Goal: Task Accomplishment & Management: Use online tool/utility

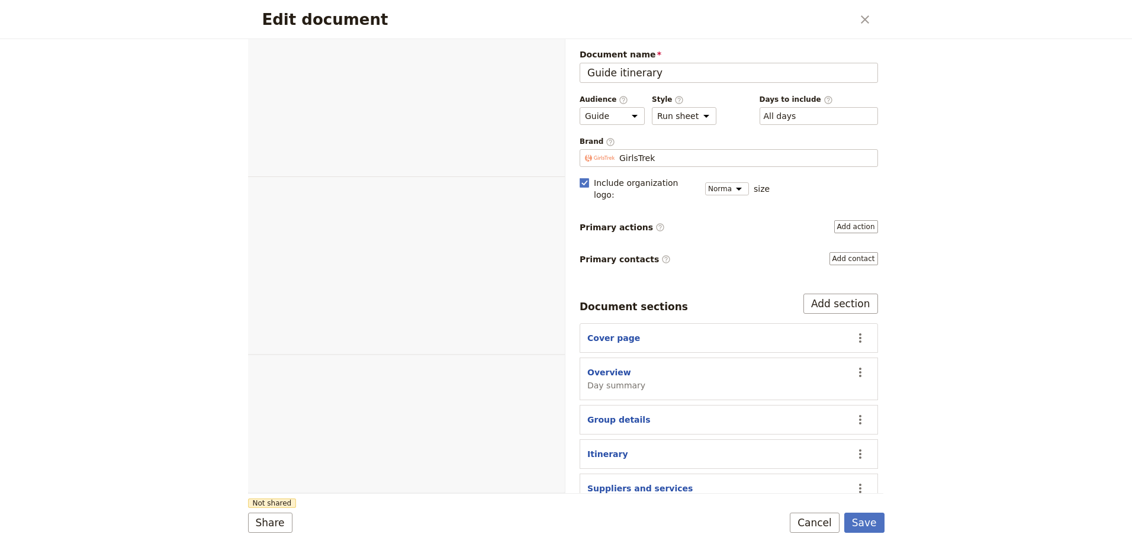
select select "STAFF"
select select "RUN_SHEET"
select select "DEFAULT"
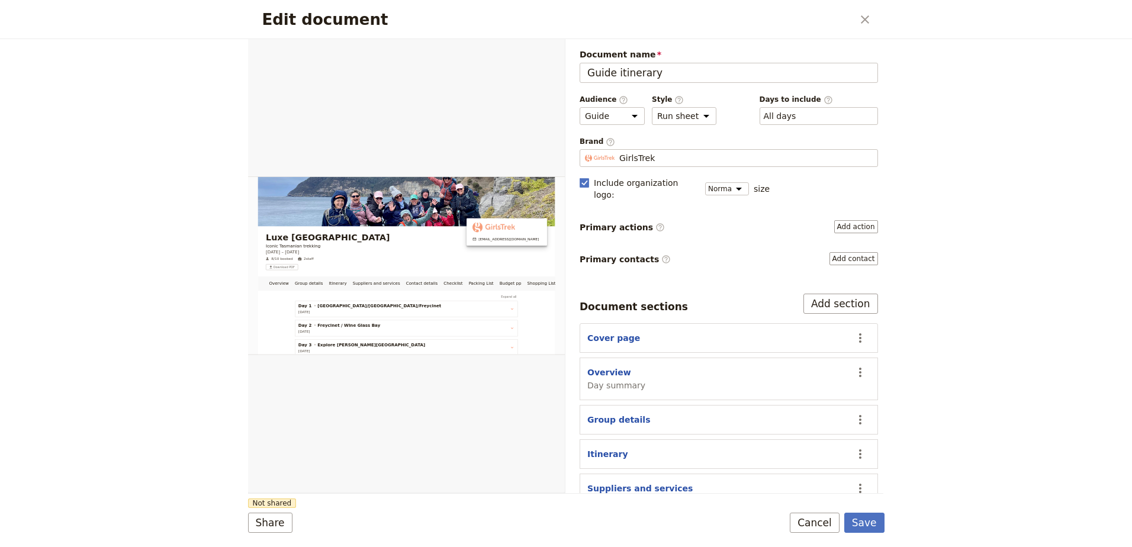
click at [864, 17] on icon "Close dialog" at bounding box center [865, 19] width 14 height 14
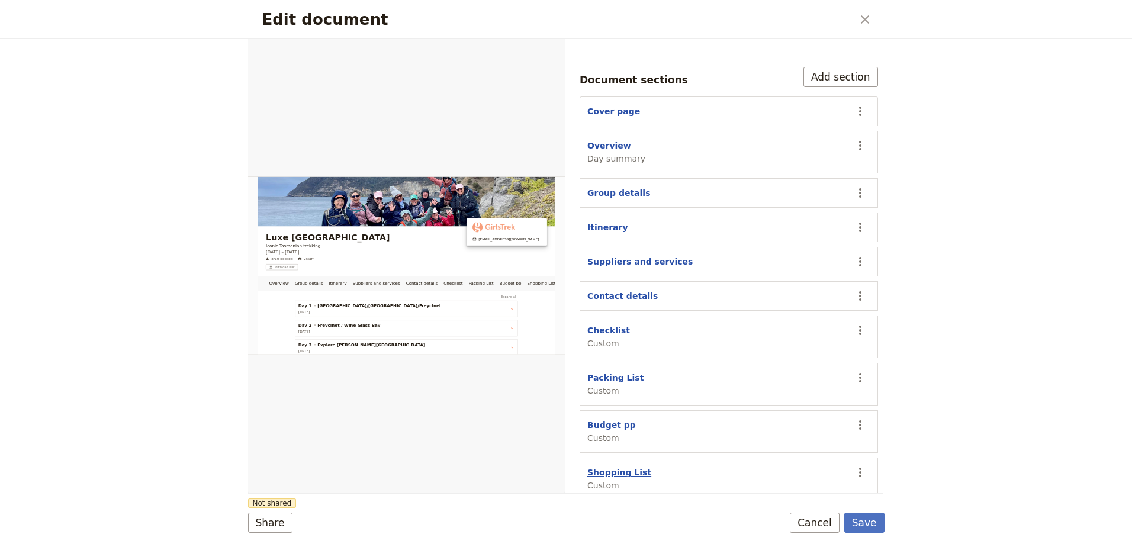
click at [629, 467] on button "Shopping List" at bounding box center [619, 473] width 64 height 12
select select "CUSTOM"
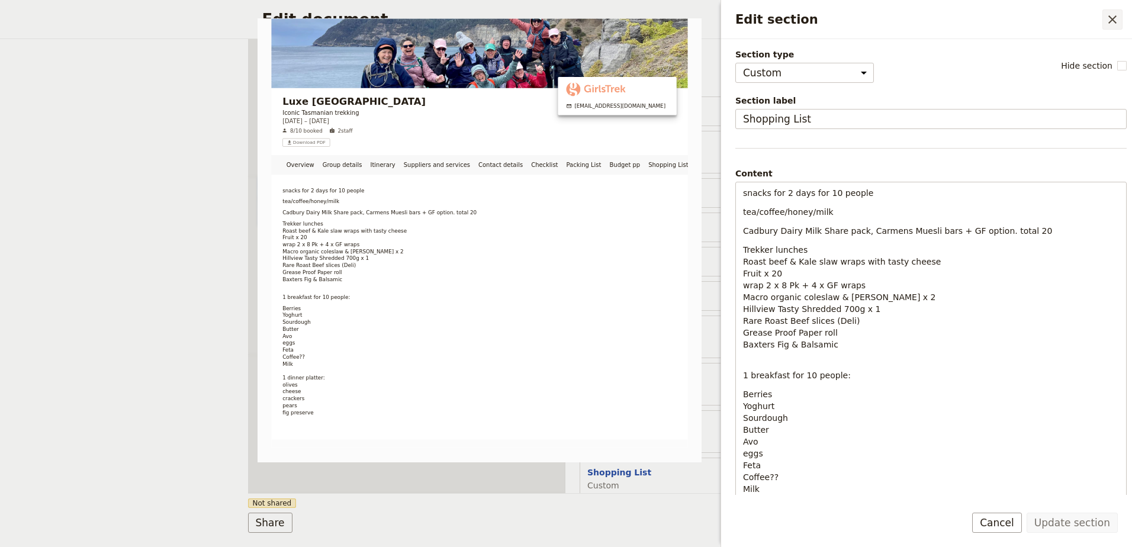
click at [1117, 20] on icon "Close drawer" at bounding box center [1112, 19] width 14 height 14
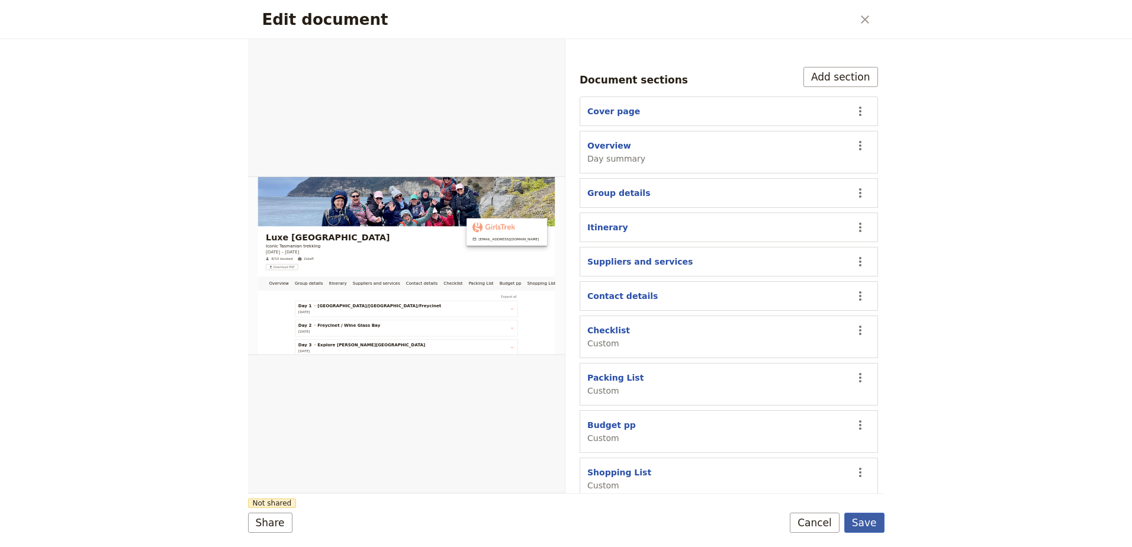
click at [863, 524] on button "Save" at bounding box center [864, 523] width 40 height 20
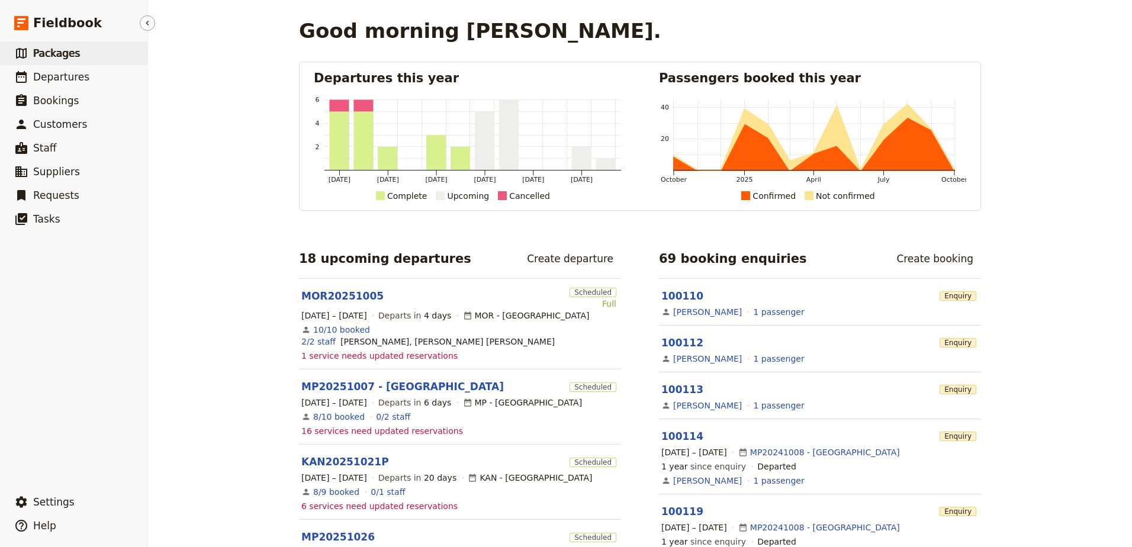
click at [46, 54] on span "Packages" at bounding box center [56, 53] width 47 height 12
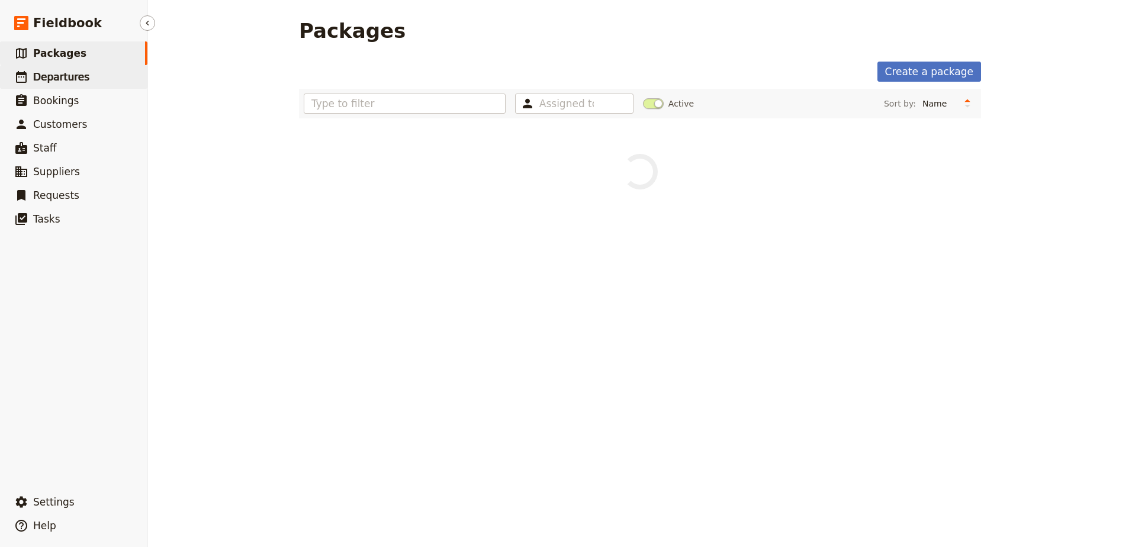
click at [52, 78] on span "Departures" at bounding box center [61, 77] width 56 height 12
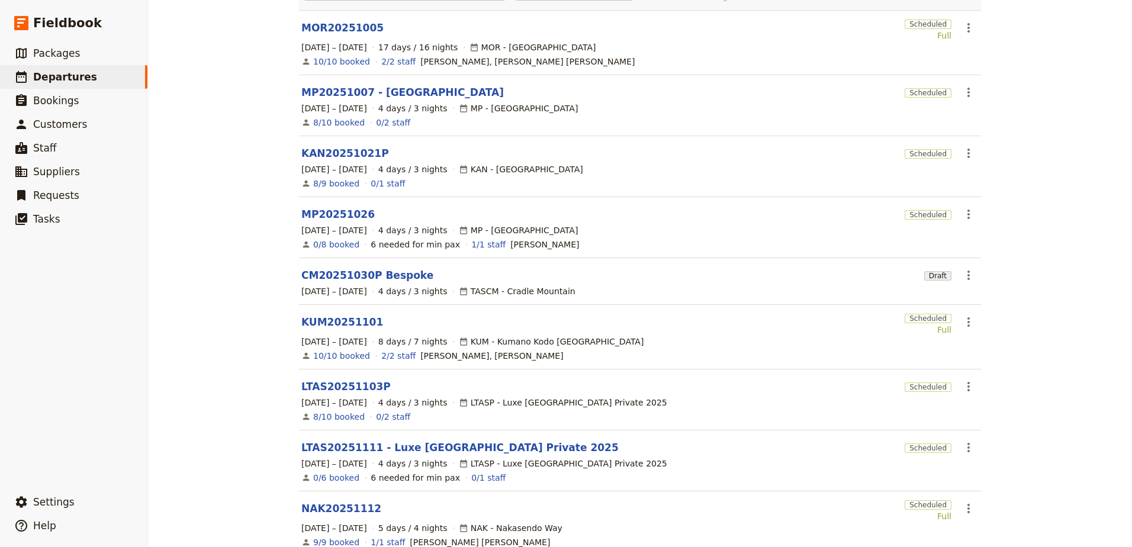
scroll to position [236, 0]
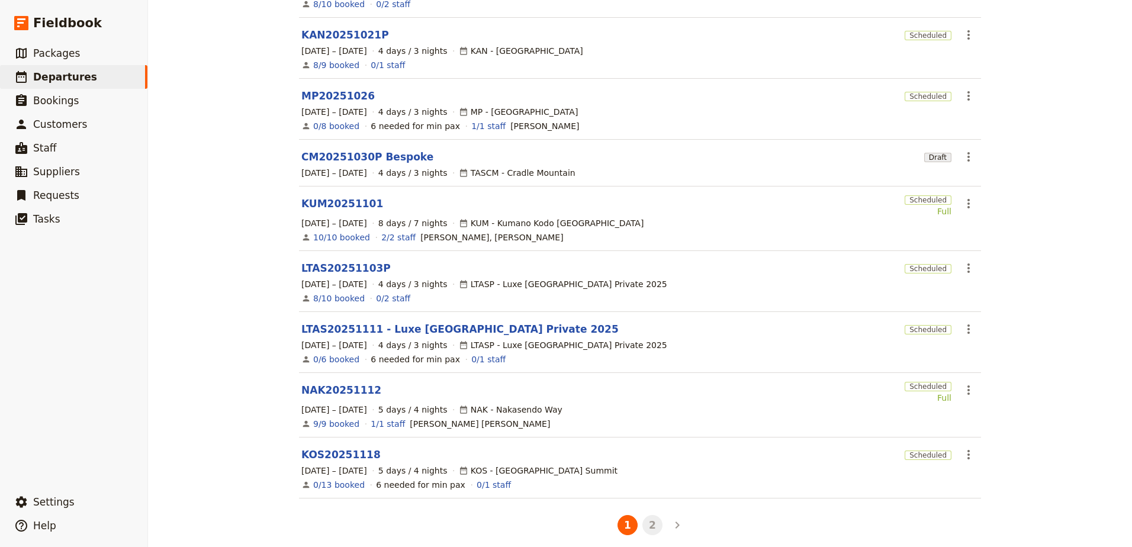
click at [655, 522] on button "2" at bounding box center [652, 525] width 20 height 20
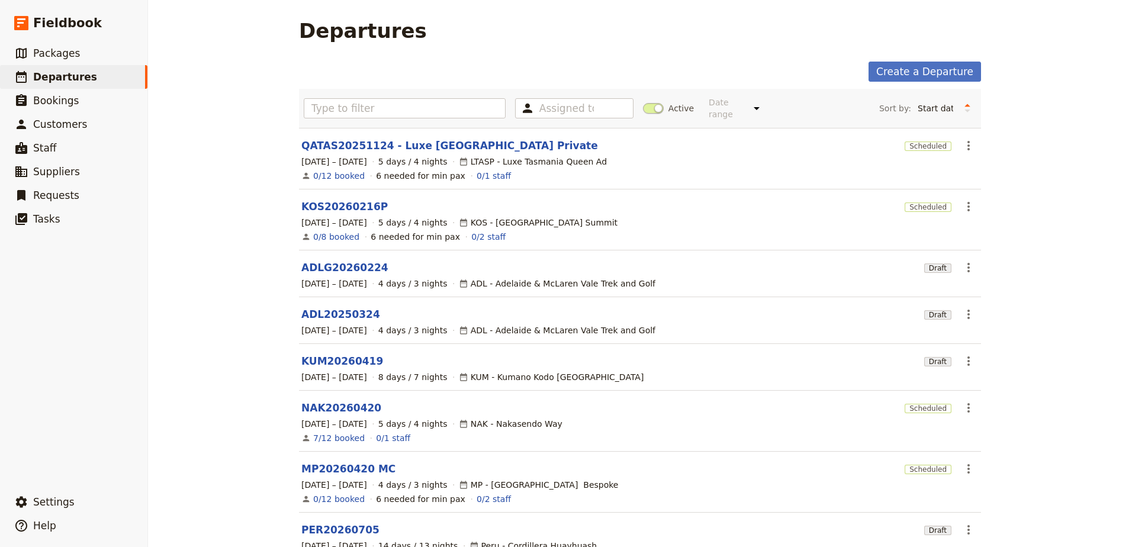
scroll to position [61, 0]
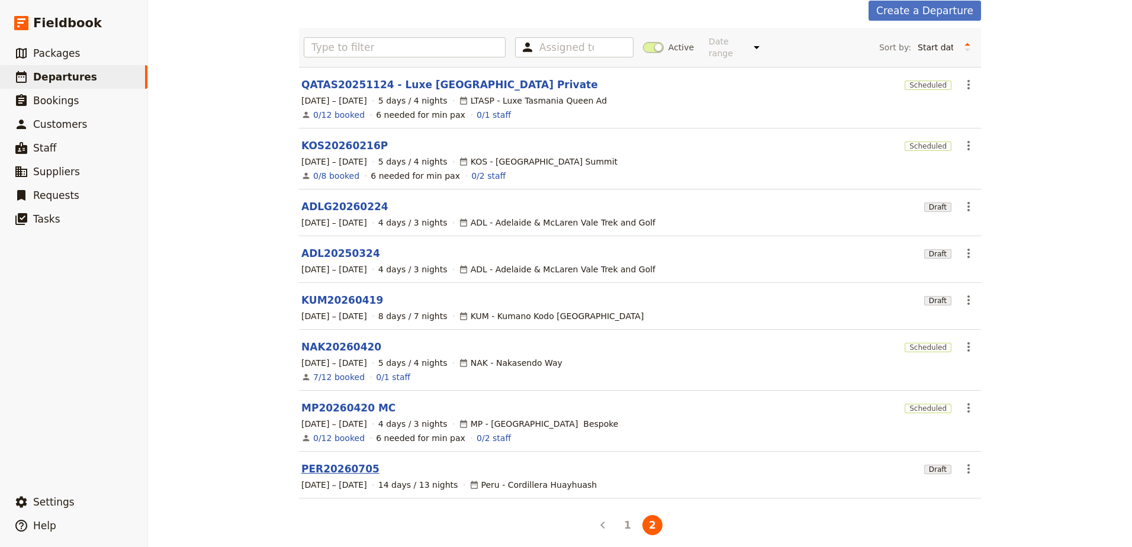
click at [335, 464] on link "PER20260705" at bounding box center [340, 469] width 78 height 14
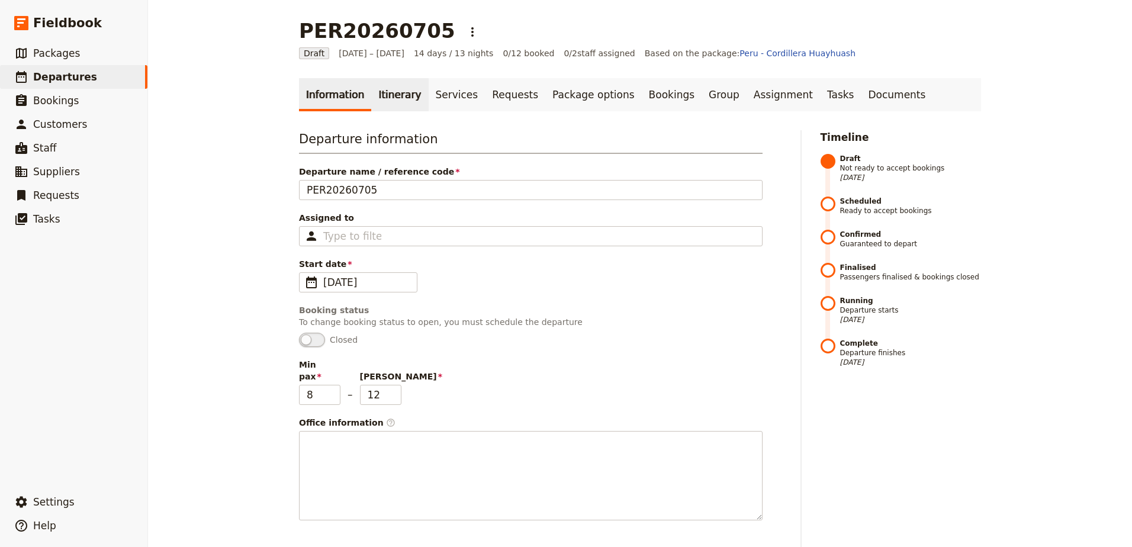
click at [371, 92] on link "Itinerary" at bounding box center [399, 94] width 57 height 33
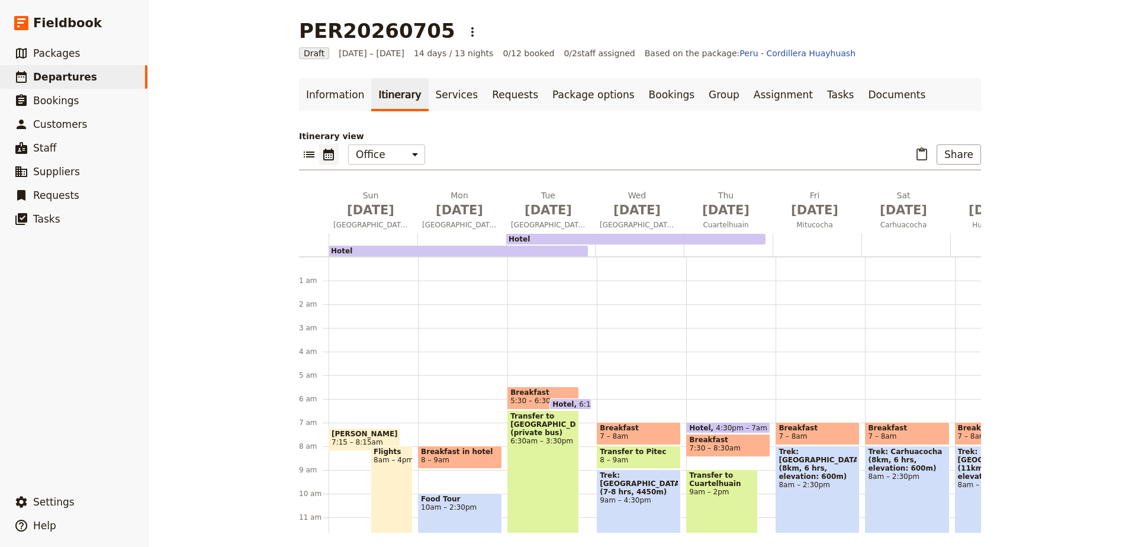
scroll to position [118, 0]
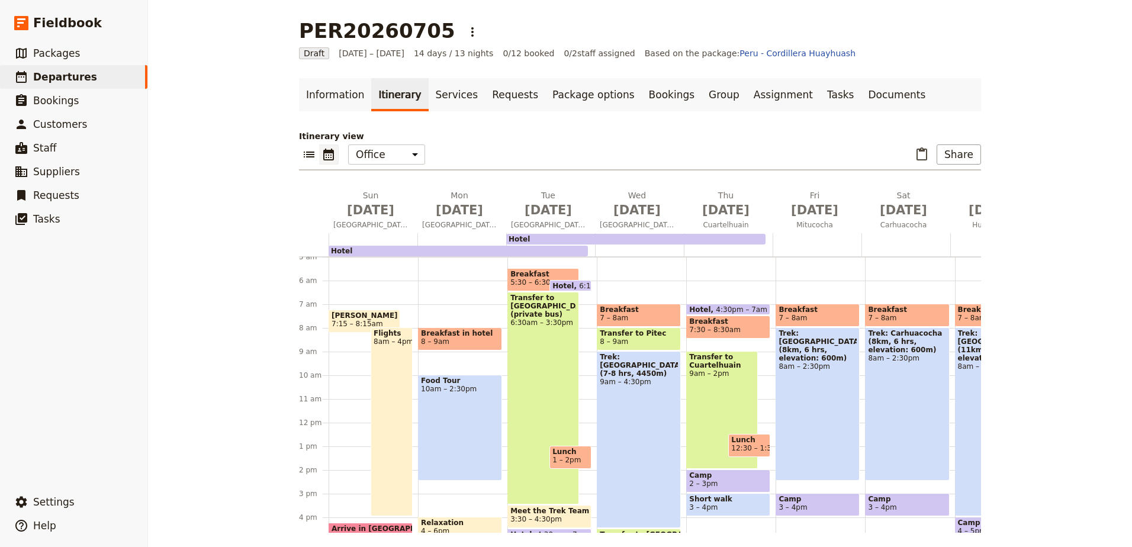
click at [345, 322] on span "7:15 – 8:15am" at bounding box center [358, 324] width 52 height 8
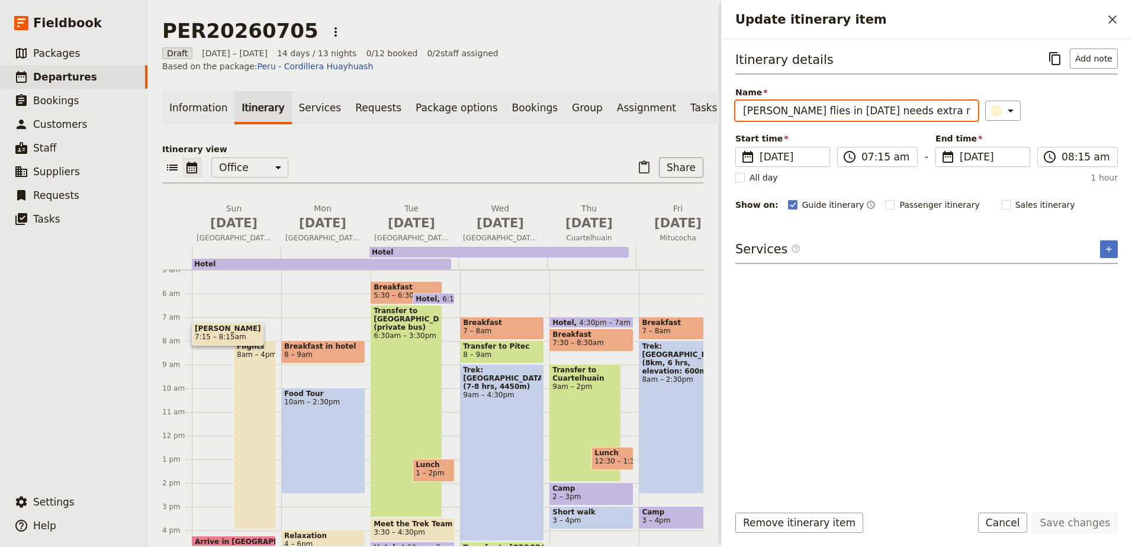
click at [937, 110] on input "[PERSON_NAME] flies in [DATE] needs extra night" at bounding box center [856, 111] width 243 height 20
type input "[PERSON_NAME] flies in [DATE] needs extra night/taxi"
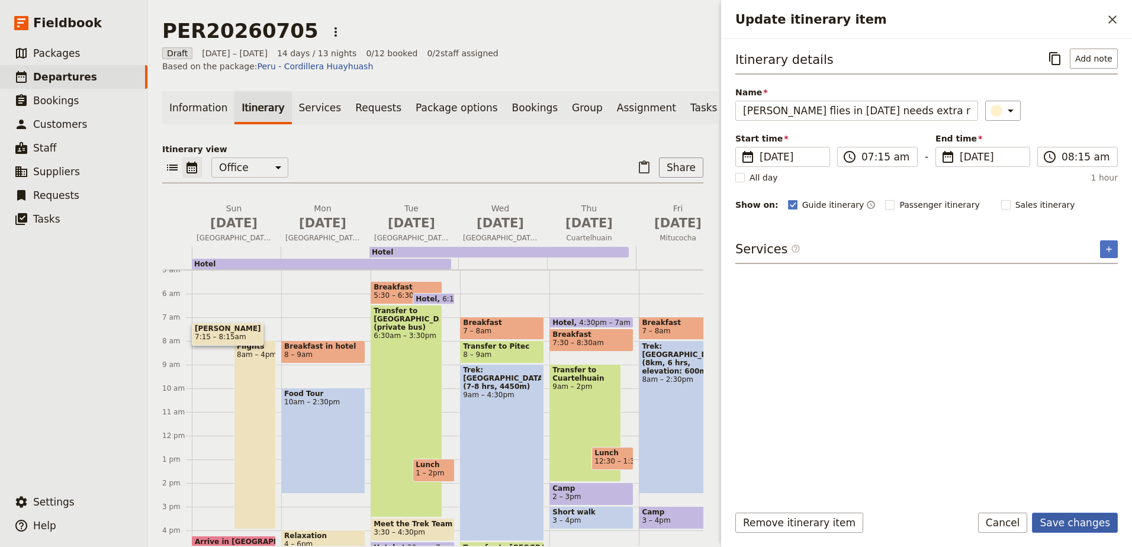
click at [1067, 519] on button "Save changes" at bounding box center [1075, 523] width 86 height 20
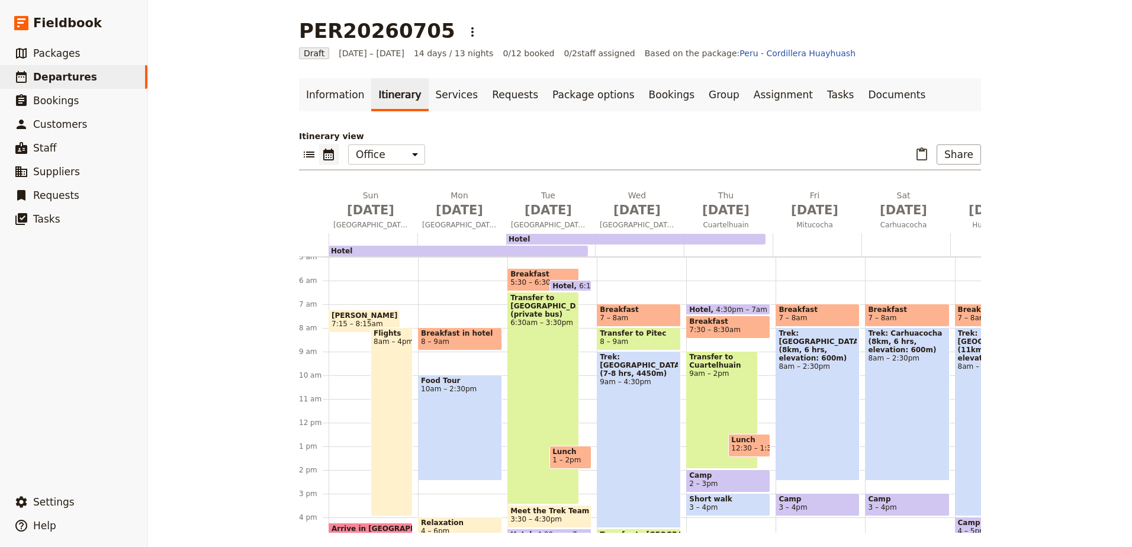
click at [349, 317] on span "[PERSON_NAME] flies in [DATE] needs extra night/taxi" at bounding box center [365, 315] width 66 height 8
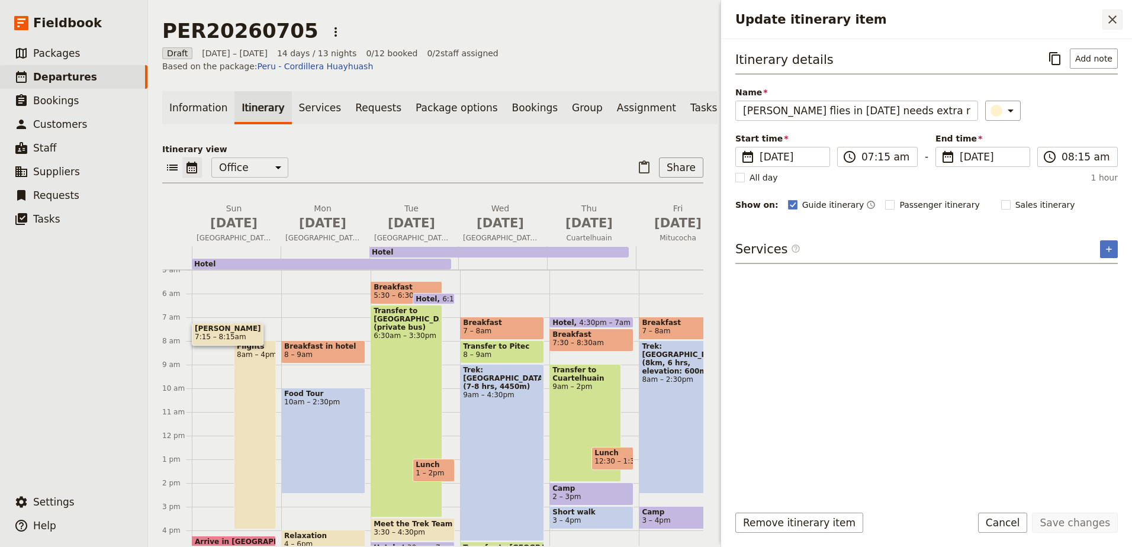
click at [1117, 25] on icon "Close drawer" at bounding box center [1112, 19] width 14 height 14
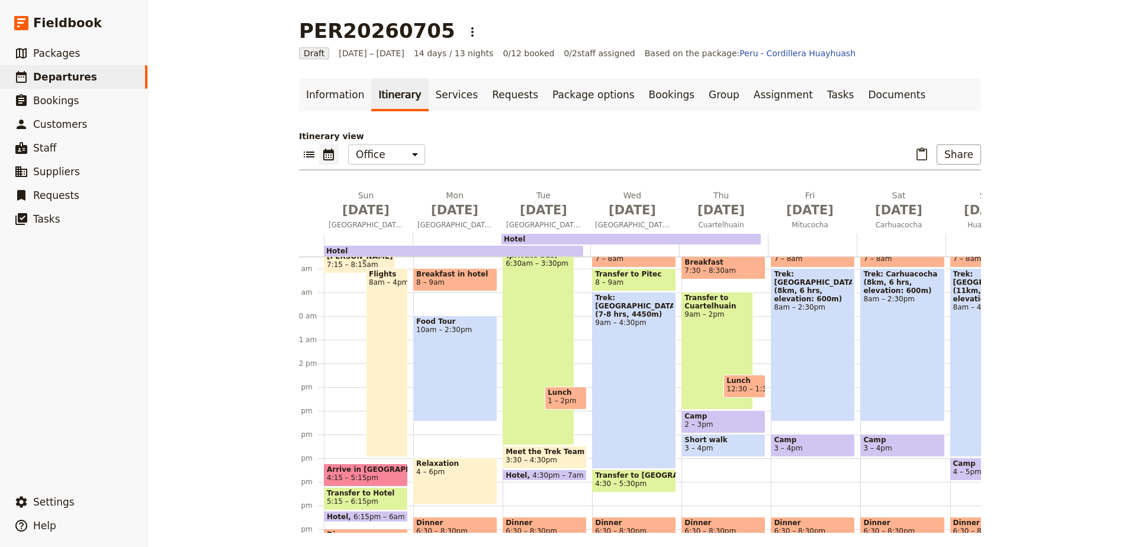
scroll to position [0, 0]
